Goal: Transaction & Acquisition: Purchase product/service

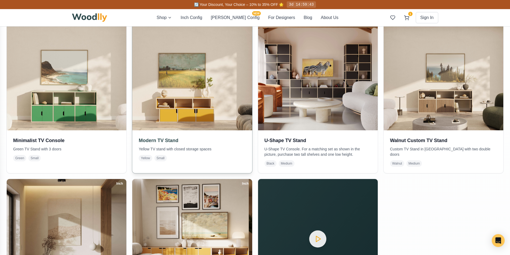
scroll to position [134, 0]
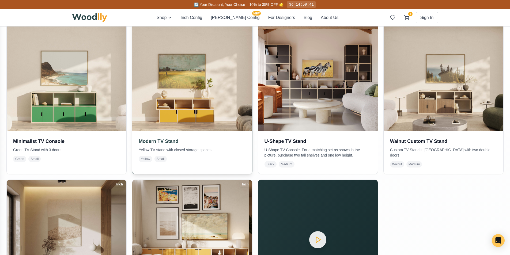
click at [174, 138] on h3 "Modern TV Stand" at bounding box center [192, 141] width 107 height 7
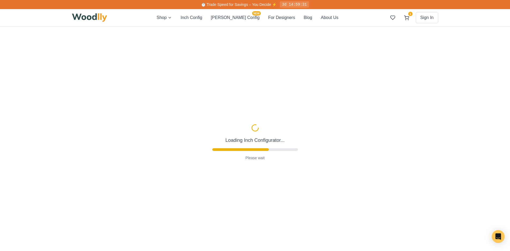
type input "52"
type input "2"
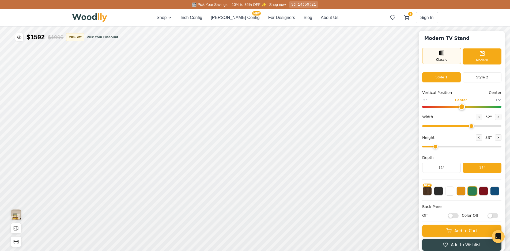
click at [449, 51] on div "Classic" at bounding box center [441, 56] width 39 height 16
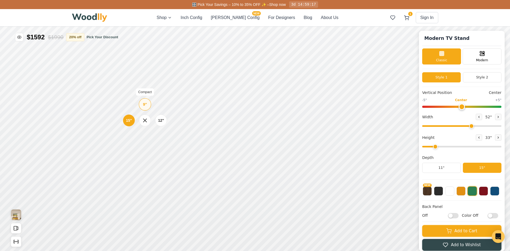
click at [146, 108] on div "9" Compact" at bounding box center [145, 104] width 12 height 12
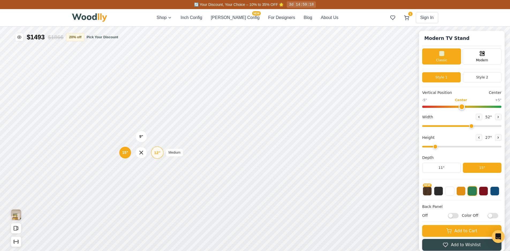
click at [156, 153] on div "12"" at bounding box center [157, 153] width 6 height 6
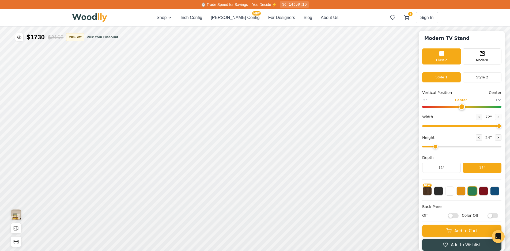
drag, startPoint x: 474, startPoint y: 127, endPoint x: 511, endPoint y: 126, distance: 36.7
type input "72"
click at [501, 126] on input "range" at bounding box center [461, 126] width 79 height 2
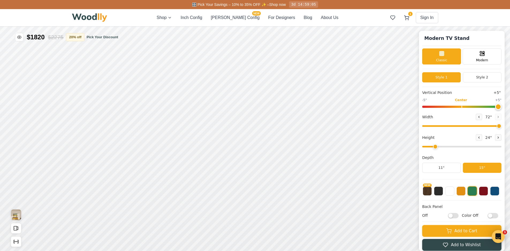
drag, startPoint x: 466, startPoint y: 107, endPoint x: 516, endPoint y: 112, distance: 50.1
type input "5"
click at [501, 108] on input "range" at bounding box center [461, 107] width 79 height 2
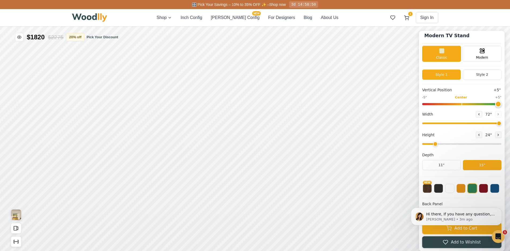
scroll to position [3, 0]
click at [466, 190] on button at bounding box center [460, 187] width 9 height 9
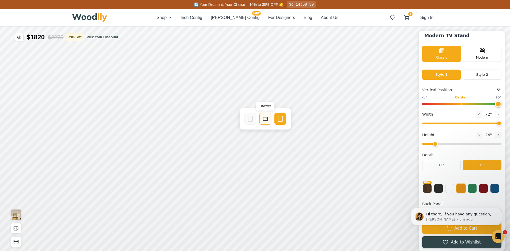
click at [267, 118] on rect at bounding box center [265, 119] width 5 height 4
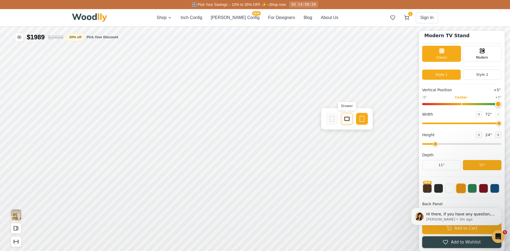
click at [348, 121] on rect at bounding box center [347, 119] width 5 height 4
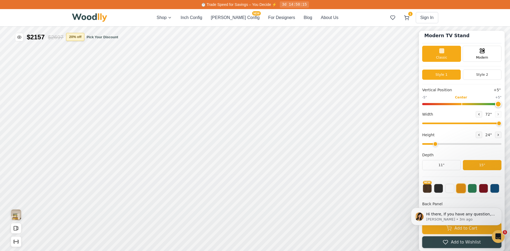
click at [78, 36] on button "20 % off" at bounding box center [75, 37] width 18 height 8
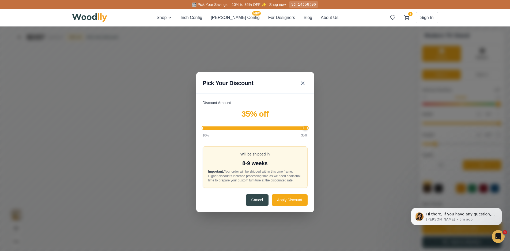
drag, startPoint x: 248, startPoint y: 127, endPoint x: 329, endPoint y: 126, distance: 80.3
type input "35"
click at [308, 127] on input "Discount Amount" at bounding box center [255, 128] width 105 height 2
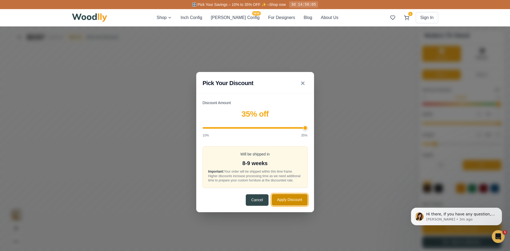
click at [292, 198] on button "Apply Discount" at bounding box center [290, 200] width 36 height 12
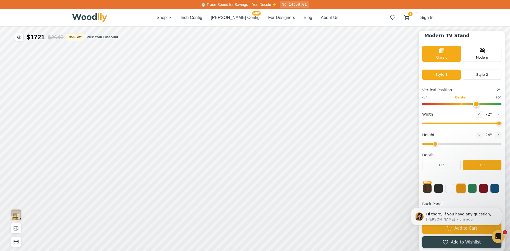
drag, startPoint x: 498, startPoint y: 103, endPoint x: 476, endPoint y: 115, distance: 26.1
type input "2"
click at [476, 105] on input "range" at bounding box center [461, 104] width 79 height 2
drag, startPoint x: 501, startPoint y: 123, endPoint x: 398, endPoint y: 129, distance: 103.5
click at [422, 124] on input "range" at bounding box center [461, 124] width 79 height 2
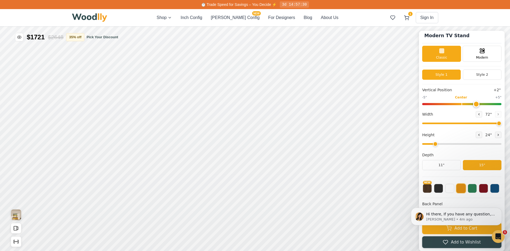
drag, startPoint x: 429, startPoint y: 122, endPoint x: 503, endPoint y: 127, distance: 74.9
type input "72"
click at [501, 124] on input "range" at bounding box center [461, 124] width 79 height 2
click at [273, 147] on icon at bounding box center [274, 146] width 6 height 6
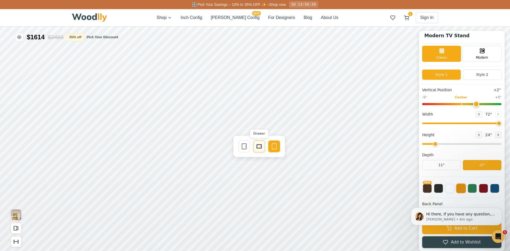
click at [259, 147] on icon at bounding box center [259, 146] width 6 height 6
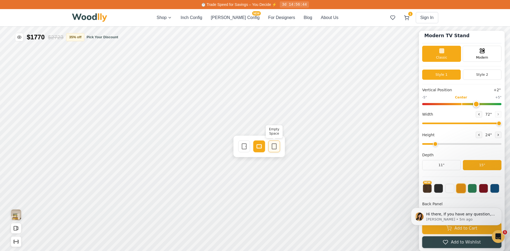
click at [273, 148] on icon at bounding box center [274, 146] width 6 height 6
click at [344, 147] on icon at bounding box center [344, 146] width 6 height 6
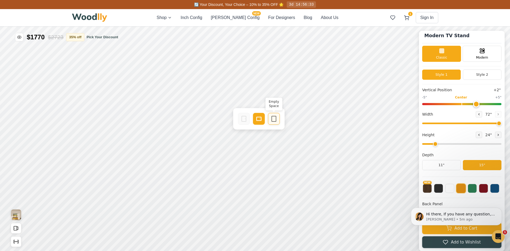
click at [273, 115] on div "Empty Space" at bounding box center [274, 119] width 12 height 12
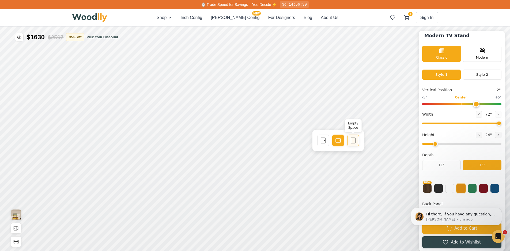
click at [353, 138] on icon at bounding box center [353, 140] width 6 height 6
click at [301, 120] on icon at bounding box center [302, 119] width 6 height 6
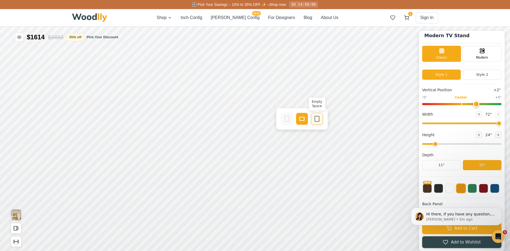
click at [315, 118] on icon at bounding box center [317, 119] width 6 height 6
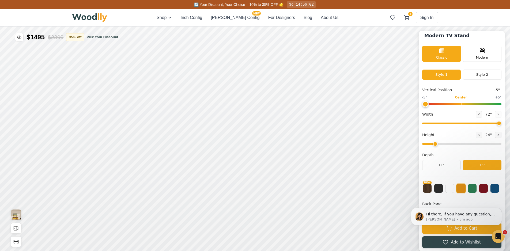
drag, startPoint x: 475, startPoint y: 105, endPoint x: 427, endPoint y: 111, distance: 48.8
click at [427, 105] on input "range" at bounding box center [461, 104] width 79 height 2
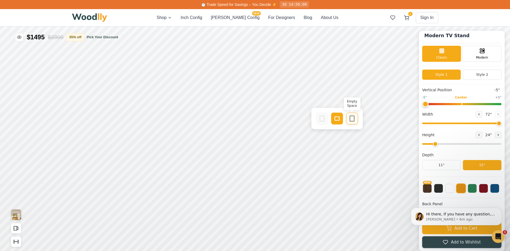
click at [352, 118] on icon at bounding box center [352, 118] width 6 height 6
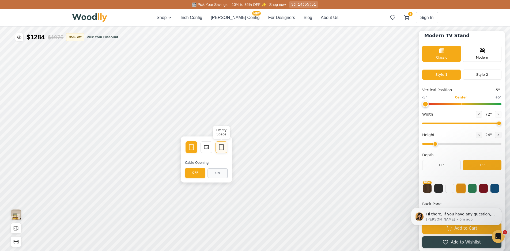
click at [224, 146] on icon at bounding box center [221, 147] width 6 height 6
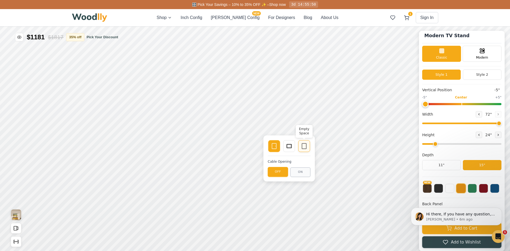
click at [302, 146] on icon at bounding box center [304, 146] width 6 height 6
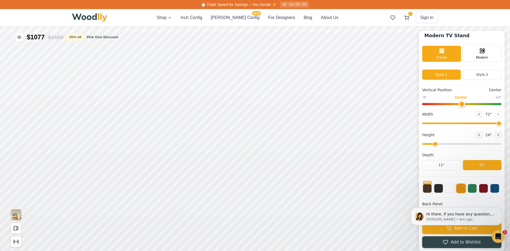
drag, startPoint x: 430, startPoint y: 103, endPoint x: 465, endPoint y: 96, distance: 36.1
click at [465, 103] on input "range" at bounding box center [461, 104] width 79 height 2
click at [487, 74] on button "Style 2" at bounding box center [482, 75] width 39 height 10
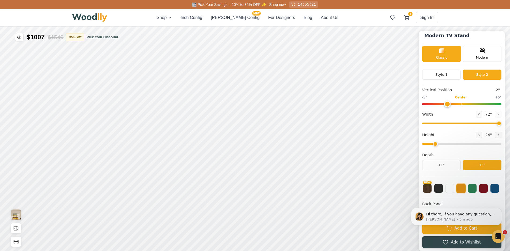
drag, startPoint x: 465, startPoint y: 104, endPoint x: 452, endPoint y: 120, distance: 21.2
click at [452, 105] on input "range" at bounding box center [461, 104] width 79 height 2
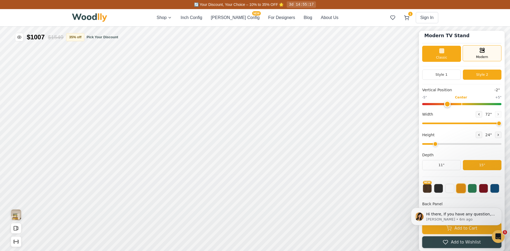
click at [481, 53] on div "Modern" at bounding box center [482, 53] width 39 height 16
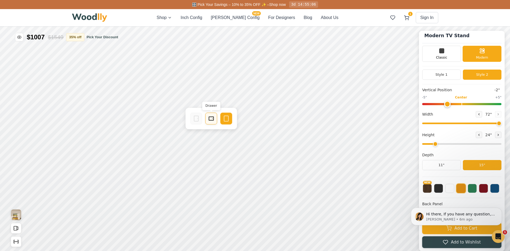
click at [212, 118] on icon at bounding box center [211, 118] width 6 height 6
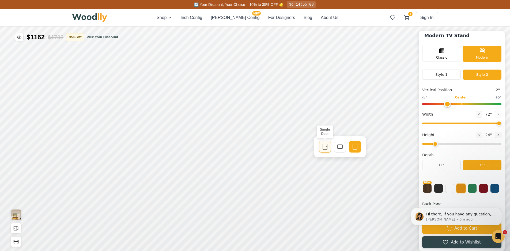
click at [323, 147] on rect at bounding box center [325, 146] width 4 height 5
click at [329, 121] on div "Drawer" at bounding box center [325, 119] width 12 height 12
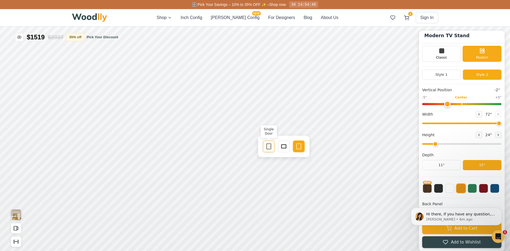
click at [268, 148] on icon at bounding box center [269, 146] width 6 height 6
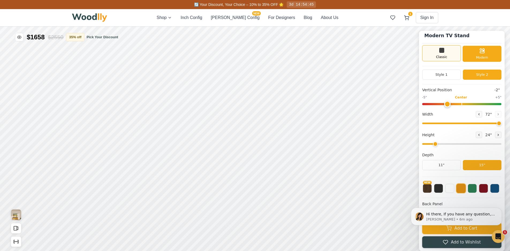
click at [444, 56] on span "Classic" at bounding box center [441, 57] width 11 height 5
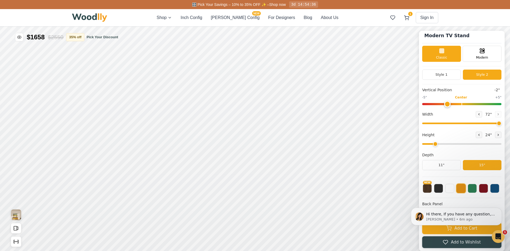
click at [447, 79] on div "Style 1 Style 2" at bounding box center [461, 77] width 79 height 15
click at [451, 78] on button "Style 1" at bounding box center [441, 75] width 39 height 10
click at [493, 74] on button "Style 2" at bounding box center [482, 75] width 39 height 10
click at [444, 74] on button "Style 1" at bounding box center [441, 75] width 39 height 10
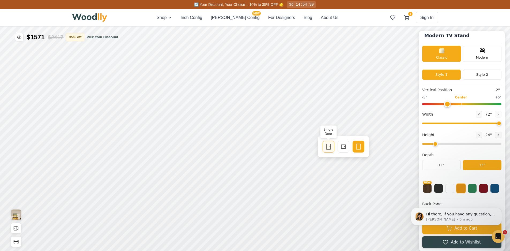
click at [329, 143] on icon at bounding box center [328, 146] width 6 height 6
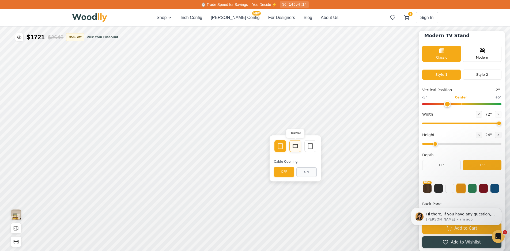
click at [295, 147] on icon at bounding box center [295, 146] width 6 height 6
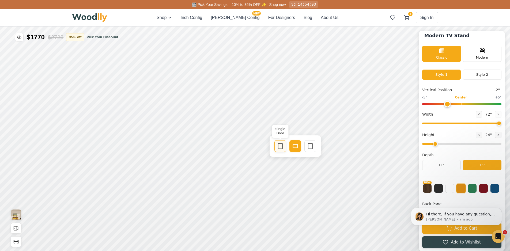
click at [278, 148] on rect at bounding box center [280, 145] width 4 height 5
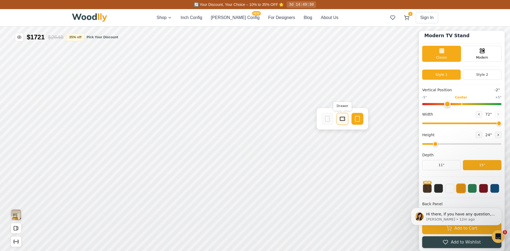
click at [342, 118] on icon at bounding box center [342, 119] width 6 height 6
click at [306, 122] on div "Empty Space" at bounding box center [311, 119] width 12 height 12
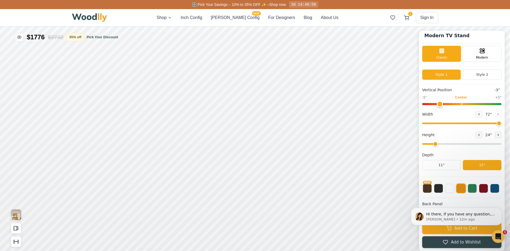
drag, startPoint x: 450, startPoint y: 103, endPoint x: 445, endPoint y: 111, distance: 9.0
click at [445, 105] on input "range" at bounding box center [461, 104] width 79 height 2
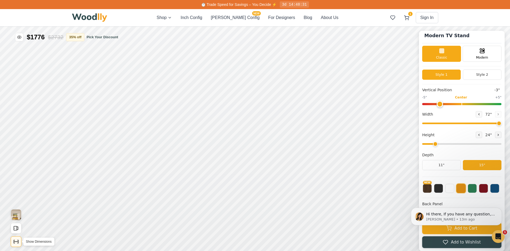
click at [15, 240] on icon "Show Dimensions" at bounding box center [16, 242] width 6 height 6
click at [222, 118] on icon at bounding box center [223, 119] width 6 height 6
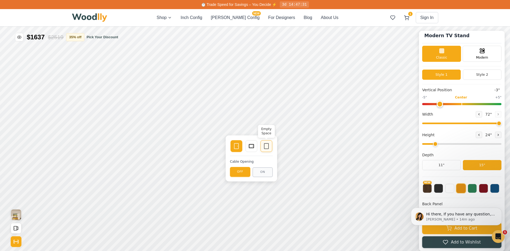
click at [266, 143] on icon at bounding box center [266, 146] width 6 height 6
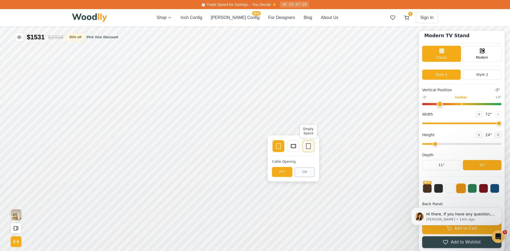
drag, startPoint x: 307, startPoint y: 144, endPoint x: 305, endPoint y: 141, distance: 3.6
click at [305, 141] on div "Empty Space" at bounding box center [308, 146] width 12 height 12
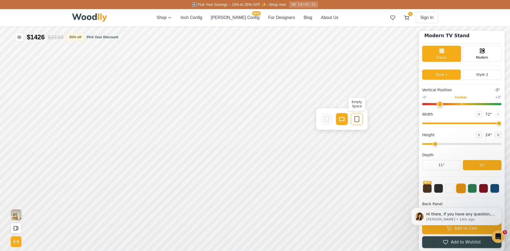
click at [356, 121] on icon at bounding box center [357, 119] width 6 height 6
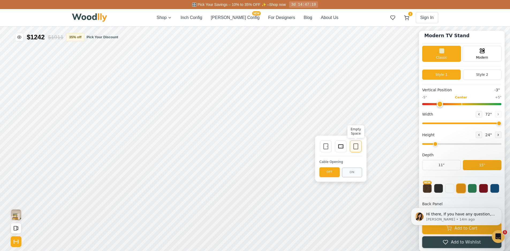
click at [360, 146] on div "Empty Space" at bounding box center [356, 147] width 12 height 12
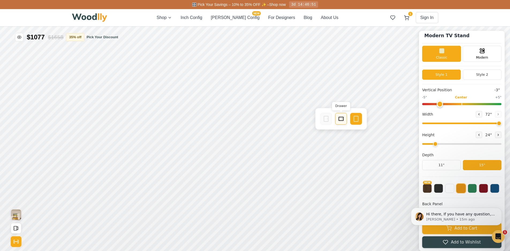
click at [341, 120] on rect at bounding box center [341, 118] width 4 height 3
click at [291, 122] on icon at bounding box center [293, 119] width 6 height 6
click at [478, 75] on button "Style 2" at bounding box center [482, 75] width 39 height 10
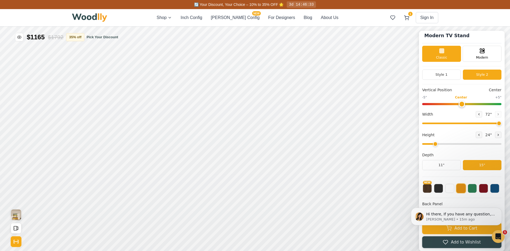
drag, startPoint x: 444, startPoint y: 102, endPoint x: 465, endPoint y: 98, distance: 21.8
type input "0"
click at [465, 103] on input "range" at bounding box center [461, 104] width 79 height 2
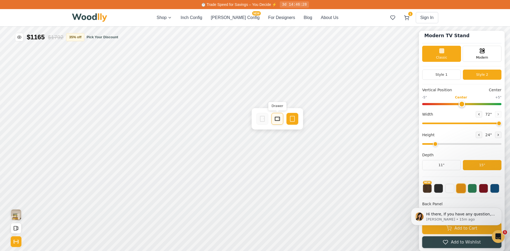
click at [279, 120] on rect at bounding box center [277, 118] width 4 height 3
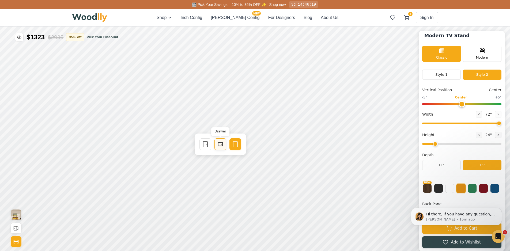
click at [216, 142] on div "Drawer" at bounding box center [220, 144] width 12 height 12
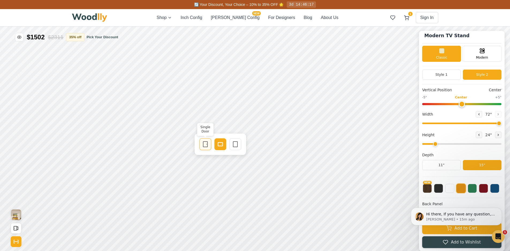
click at [207, 145] on icon at bounding box center [205, 144] width 6 height 6
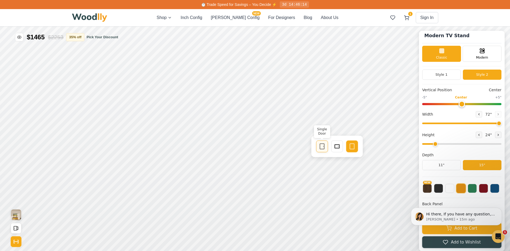
click at [319, 145] on icon at bounding box center [322, 146] width 6 height 6
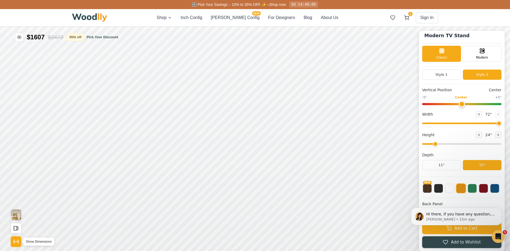
click at [13, 241] on icon "Show Dimensions" at bounding box center [16, 242] width 6 height 6
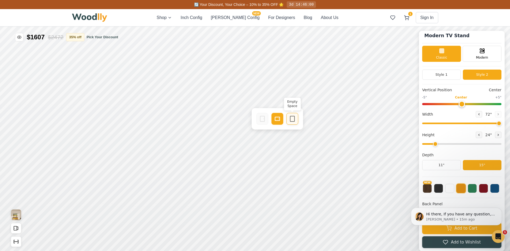
click at [288, 119] on div "Empty Space" at bounding box center [292, 119] width 12 height 12
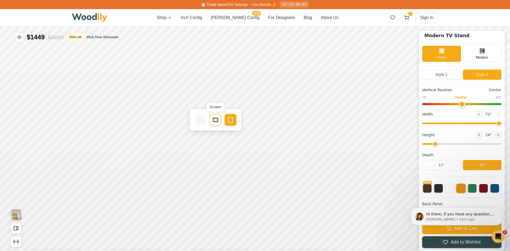
click at [218, 119] on rect at bounding box center [215, 120] width 5 height 4
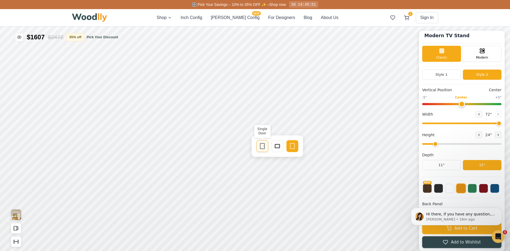
click at [265, 142] on div "Single Door" at bounding box center [262, 146] width 12 height 12
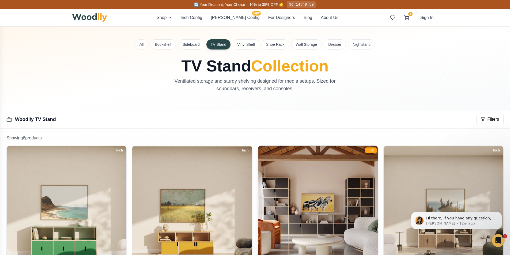
scroll to position [1, 0]
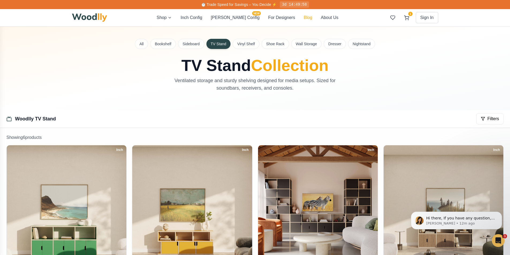
click at [304, 17] on button "Blog" at bounding box center [308, 17] width 9 height 6
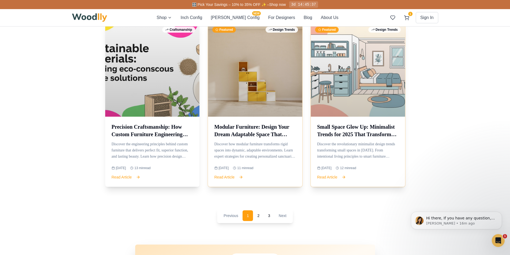
scroll to position [936, 0]
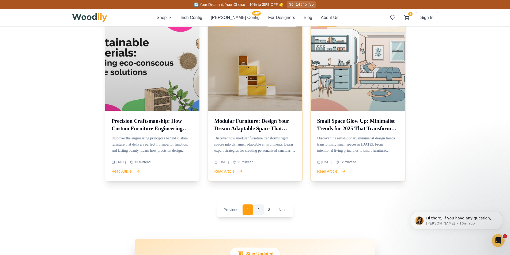
click at [259, 211] on button "2" at bounding box center [258, 210] width 11 height 11
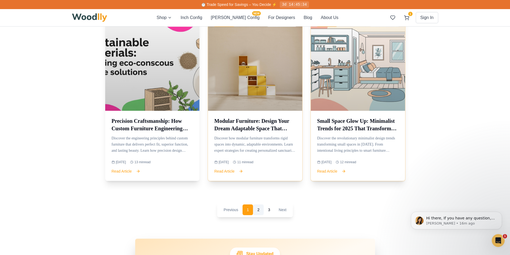
click at [257, 210] on button "2" at bounding box center [258, 210] width 11 height 11
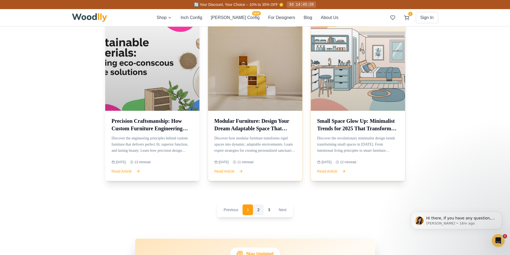
click at [257, 211] on button "2" at bounding box center [258, 210] width 11 height 11
